Goal: Information Seeking & Learning: Learn about a topic

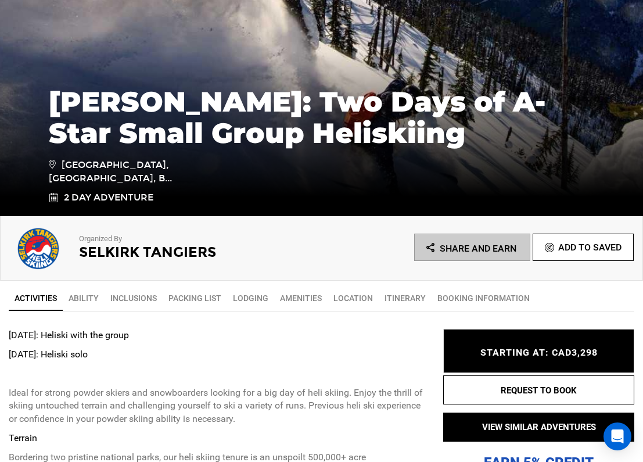
scroll to position [229, 0]
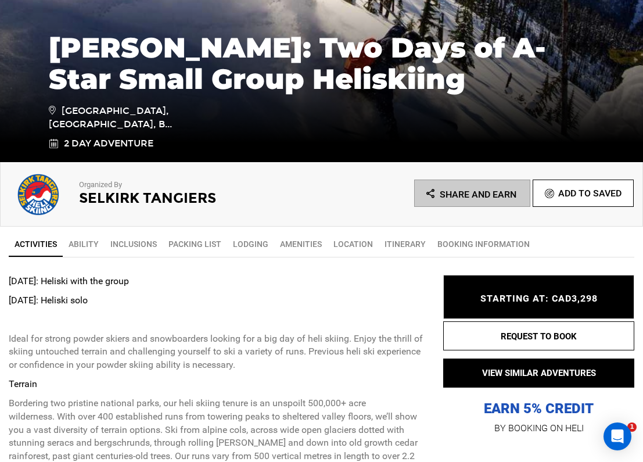
click at [508, 297] on span "STARTING AT: CAD3,298" at bounding box center [538, 298] width 117 height 11
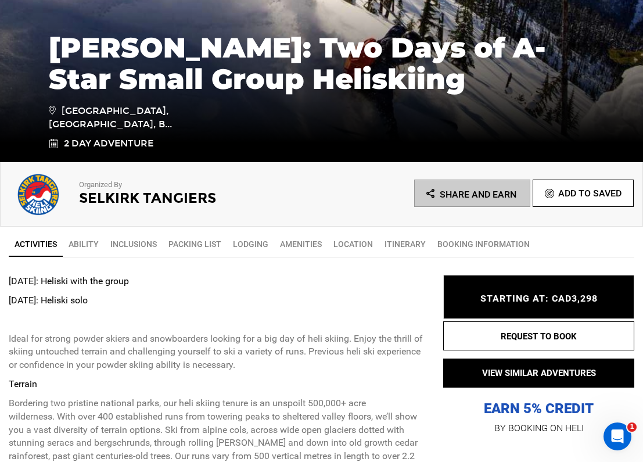
click at [89, 249] on link "Ability" at bounding box center [84, 243] width 42 height 23
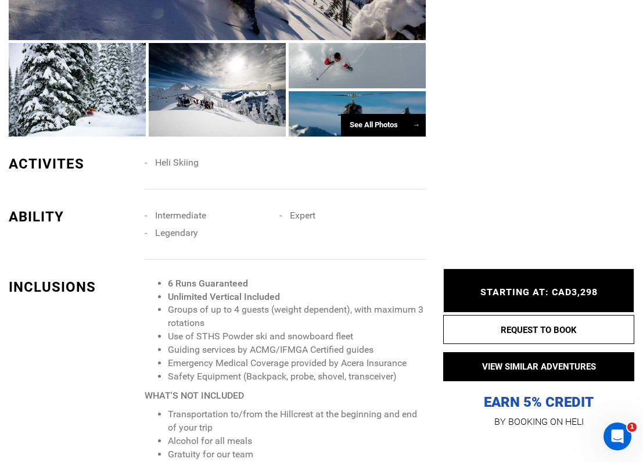
scroll to position [1138, 0]
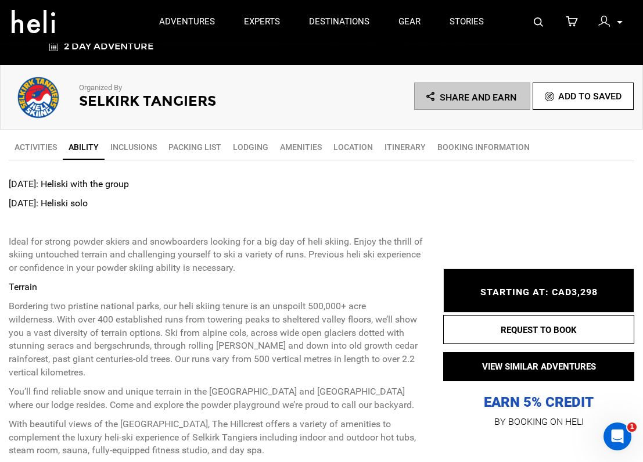
click at [136, 147] on link "Inclusions" at bounding box center [134, 146] width 58 height 23
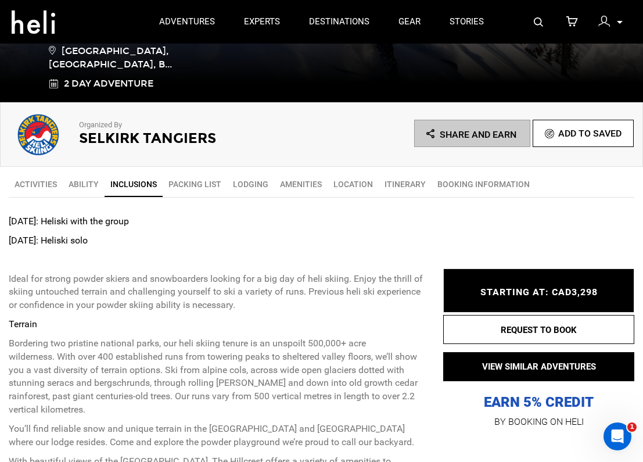
click at [210, 184] on link "Packing List" at bounding box center [195, 183] width 64 height 23
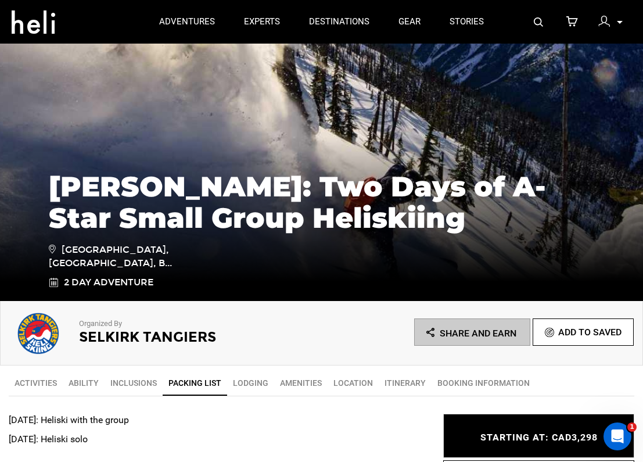
scroll to position [187, 0]
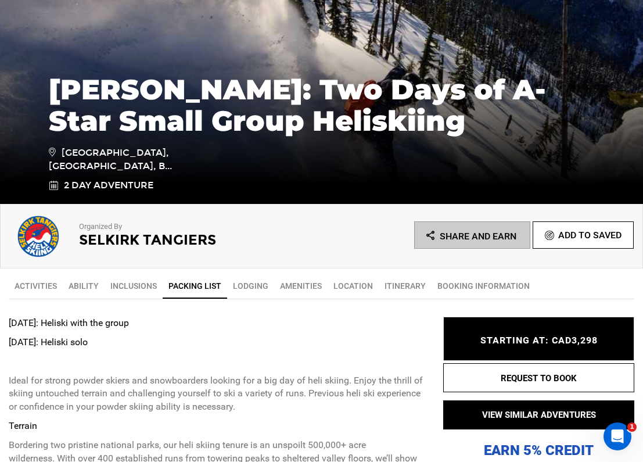
click at [257, 292] on link "Lodging" at bounding box center [250, 285] width 47 height 23
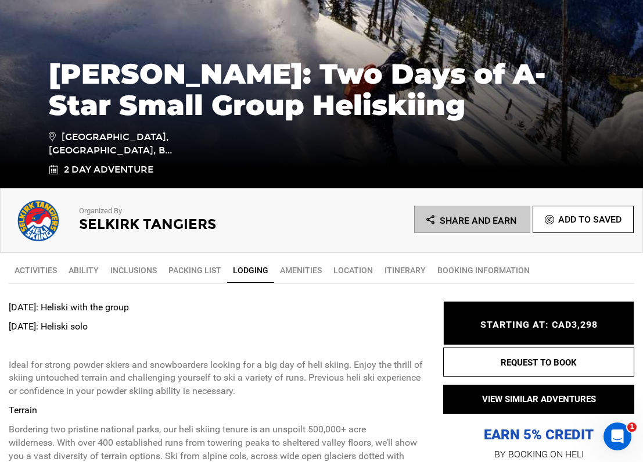
scroll to position [330, 0]
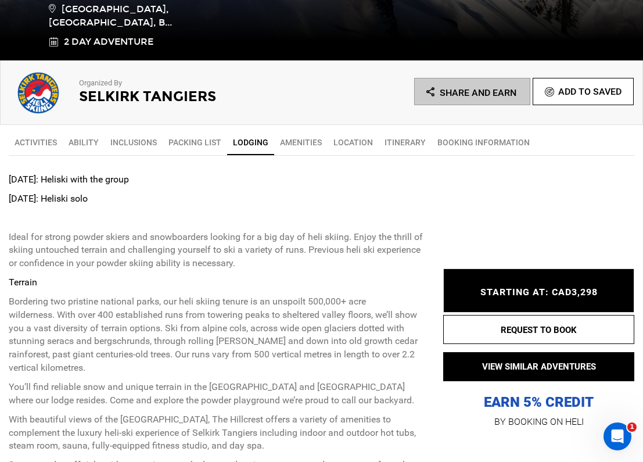
click at [299, 143] on link "Amenities" at bounding box center [300, 142] width 53 height 23
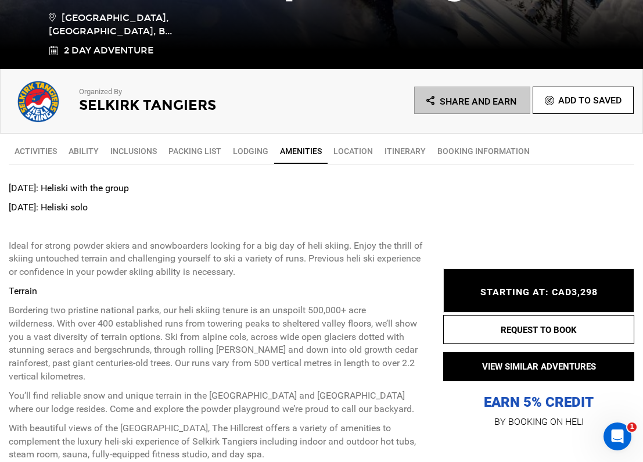
scroll to position [343, 0]
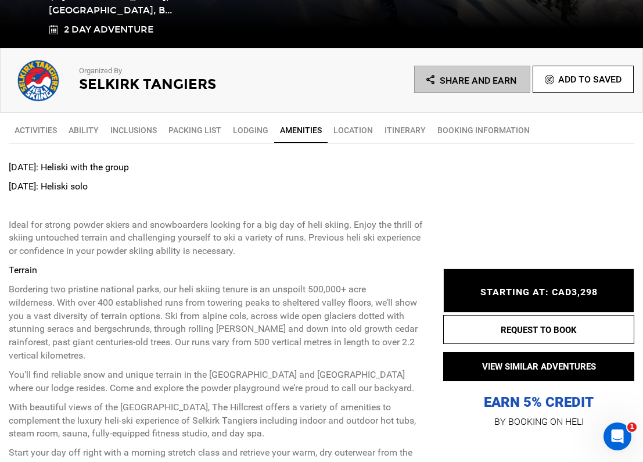
click at [358, 133] on link "Location" at bounding box center [353, 129] width 51 height 23
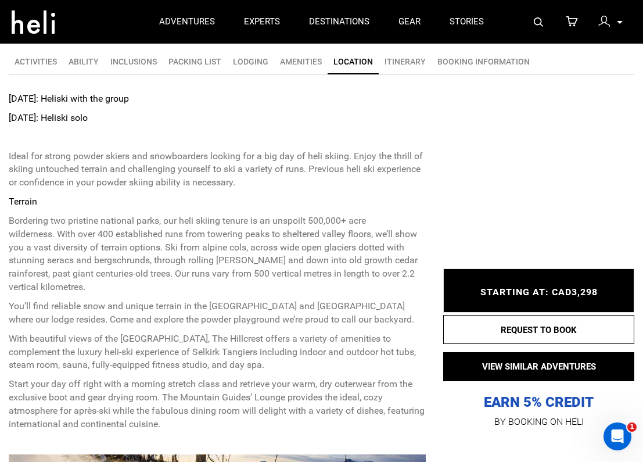
scroll to position [125, 0]
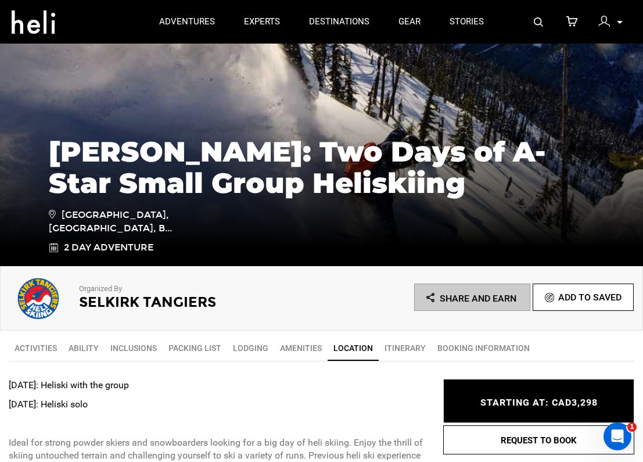
click at [401, 347] on link "Itinerary" at bounding box center [405, 347] width 53 height 23
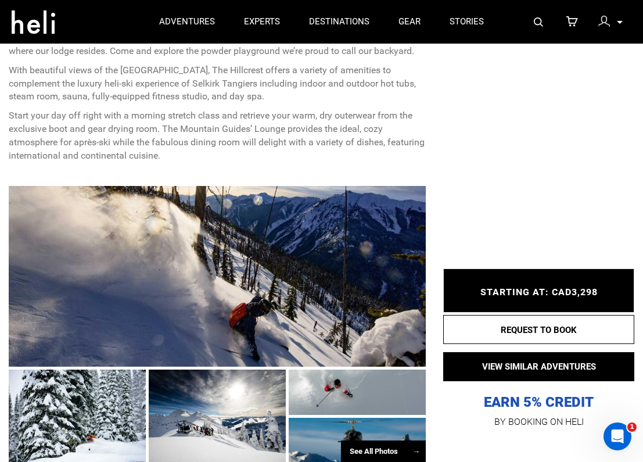
scroll to position [652, 0]
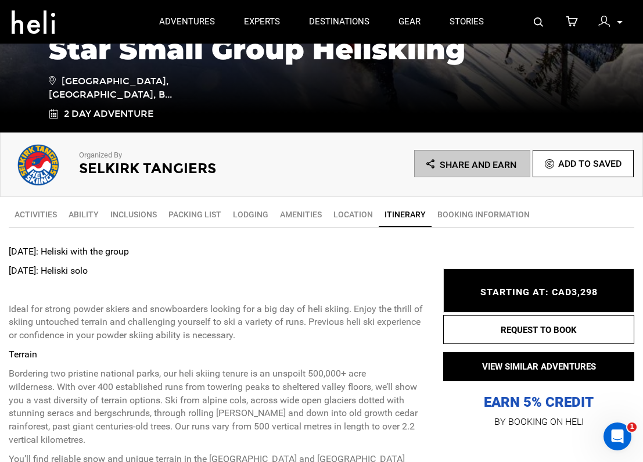
click at [456, 212] on link "BOOKING INFORMATION" at bounding box center [483, 214] width 104 height 23
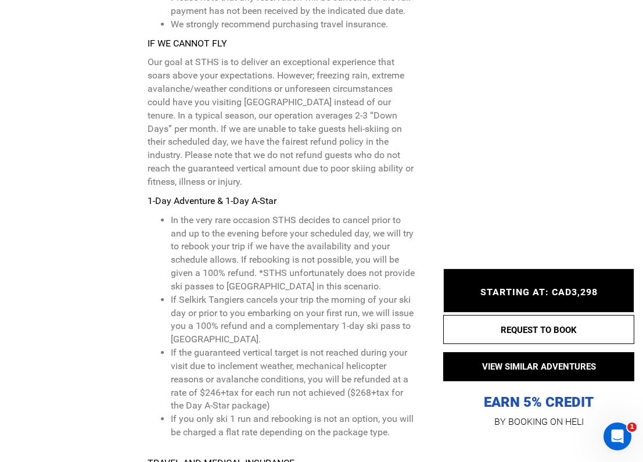
scroll to position [3885, 0]
